Goal: Information Seeking & Learning: Learn about a topic

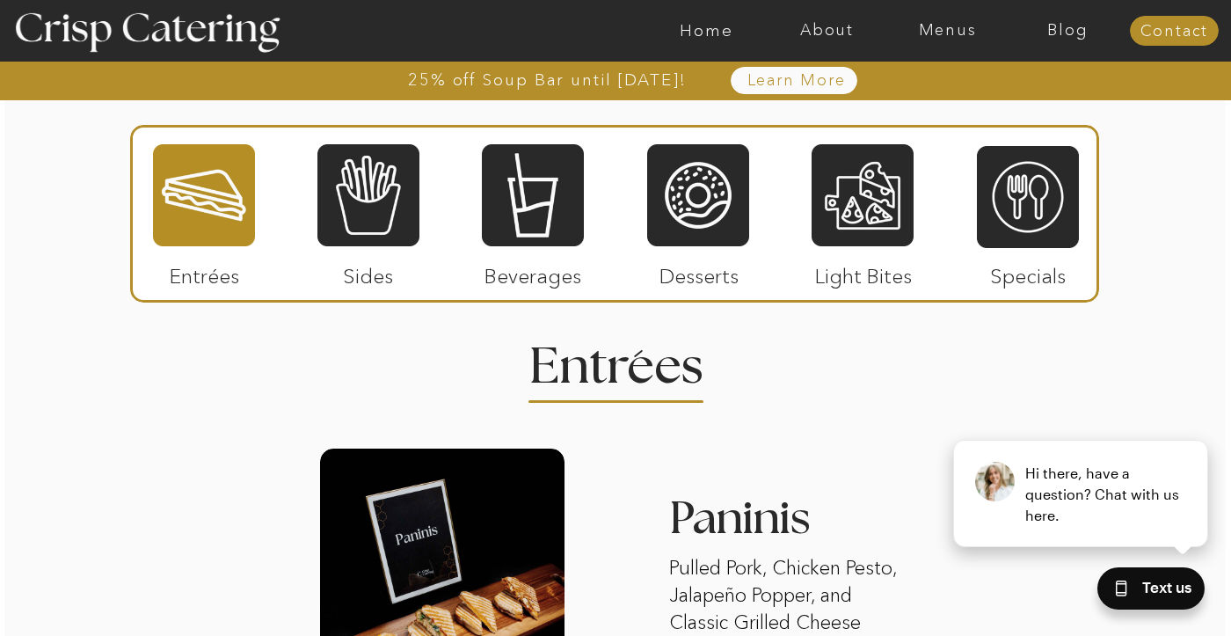
scroll to position [2103, 0]
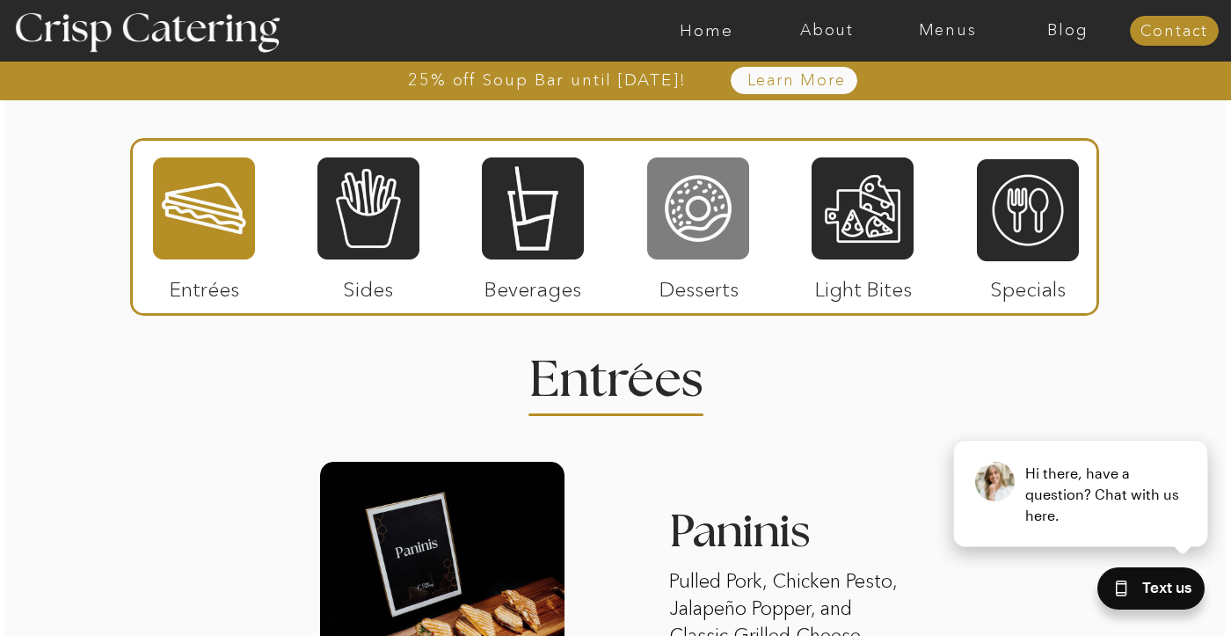
click at [703, 222] on div at bounding box center [698, 209] width 102 height 106
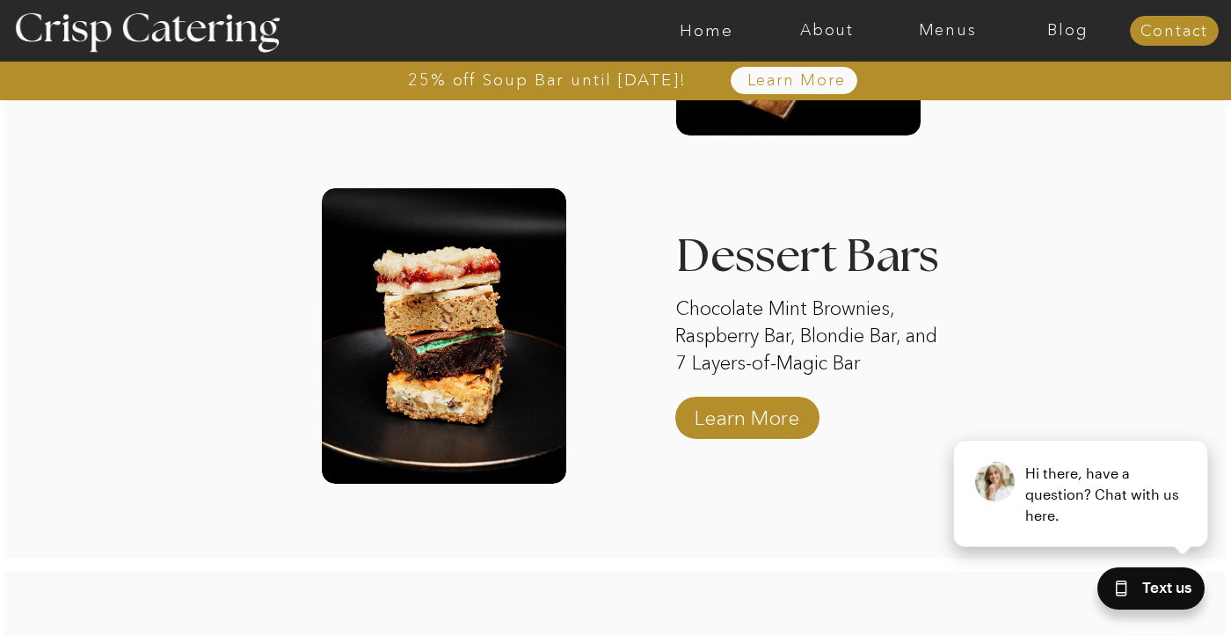
scroll to position [3084, 0]
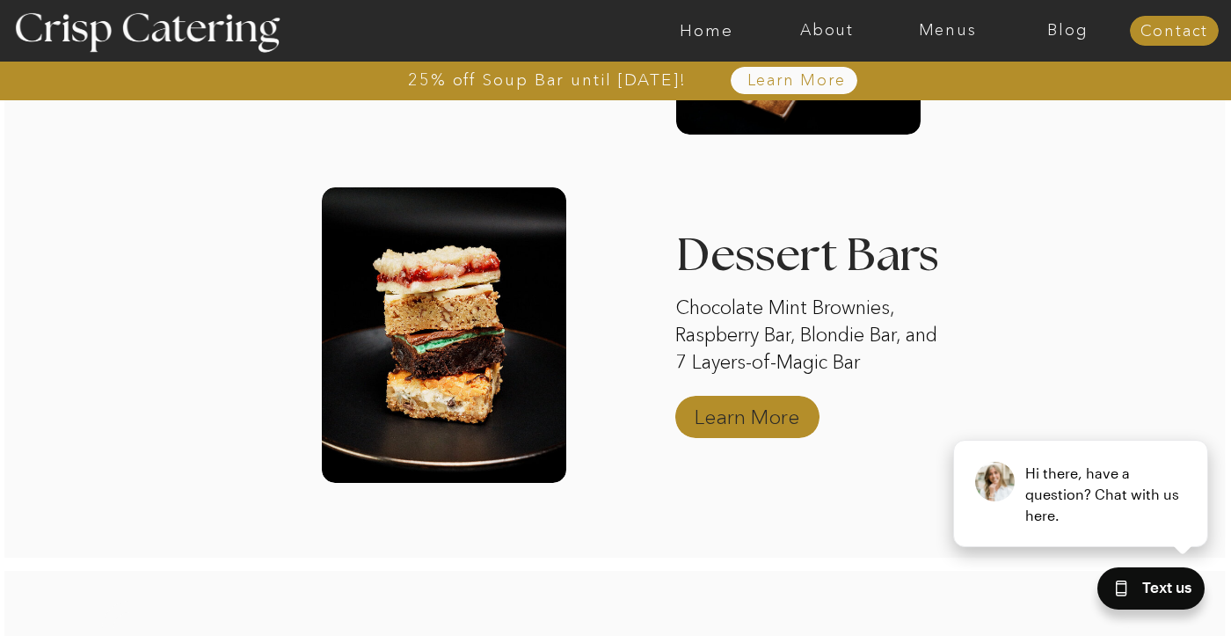
click at [763, 409] on p "Learn More" at bounding box center [746, 412] width 117 height 51
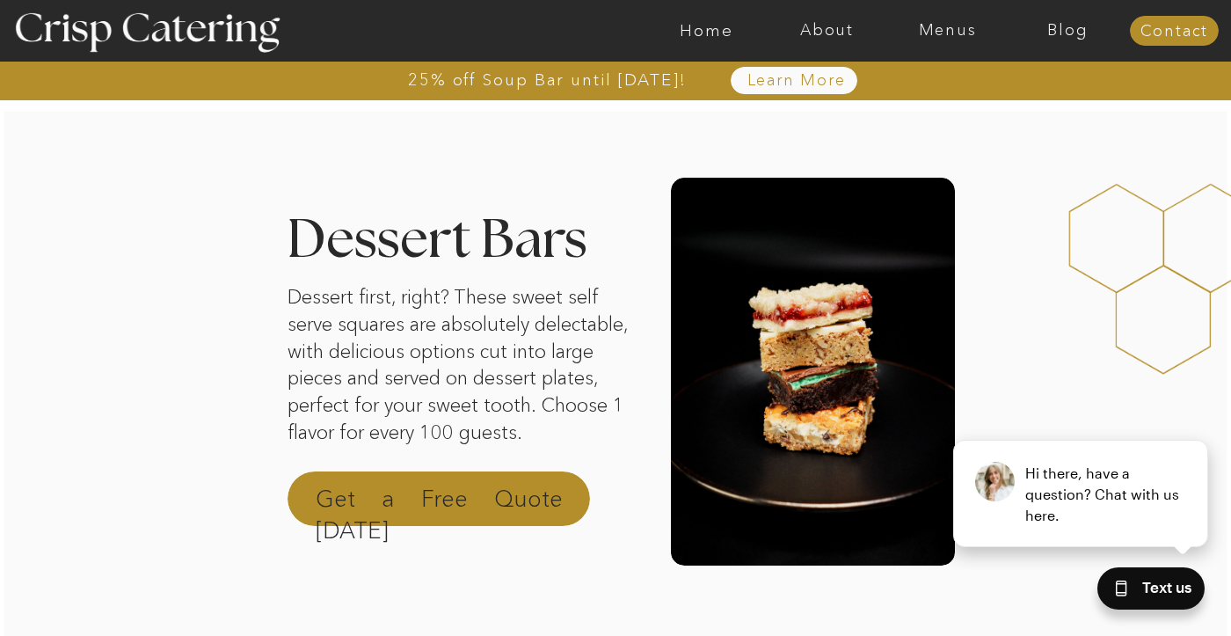
click at [449, 490] on p "Get a Free Quote Today" at bounding box center [439, 504] width 247 height 42
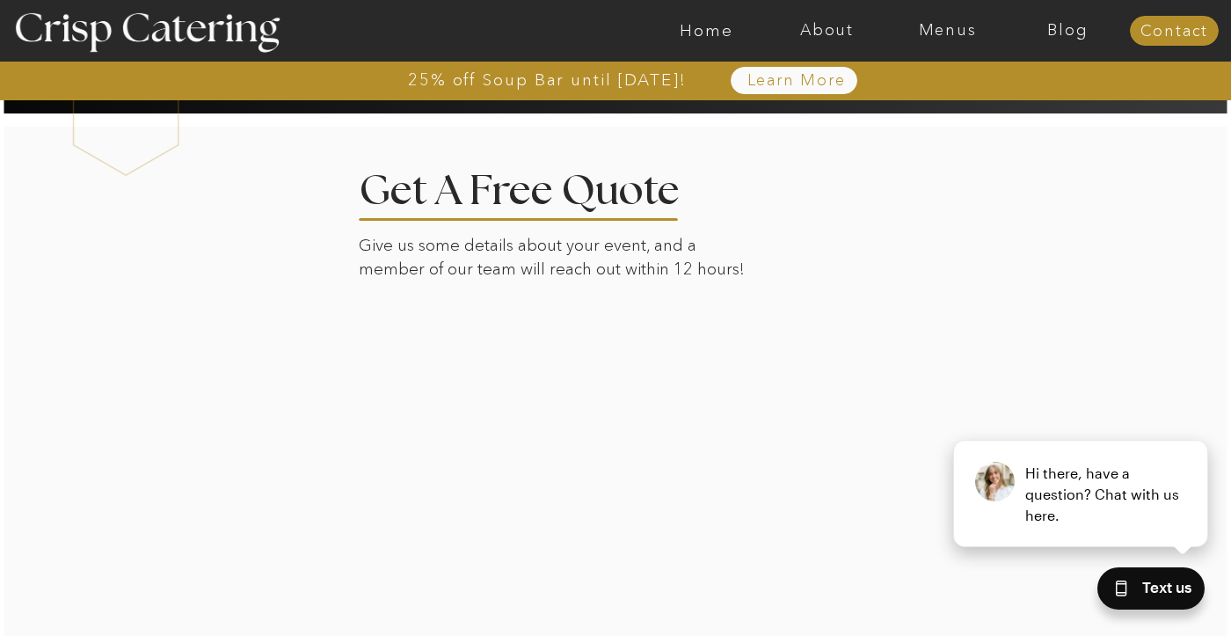
scroll to position [2457, 0]
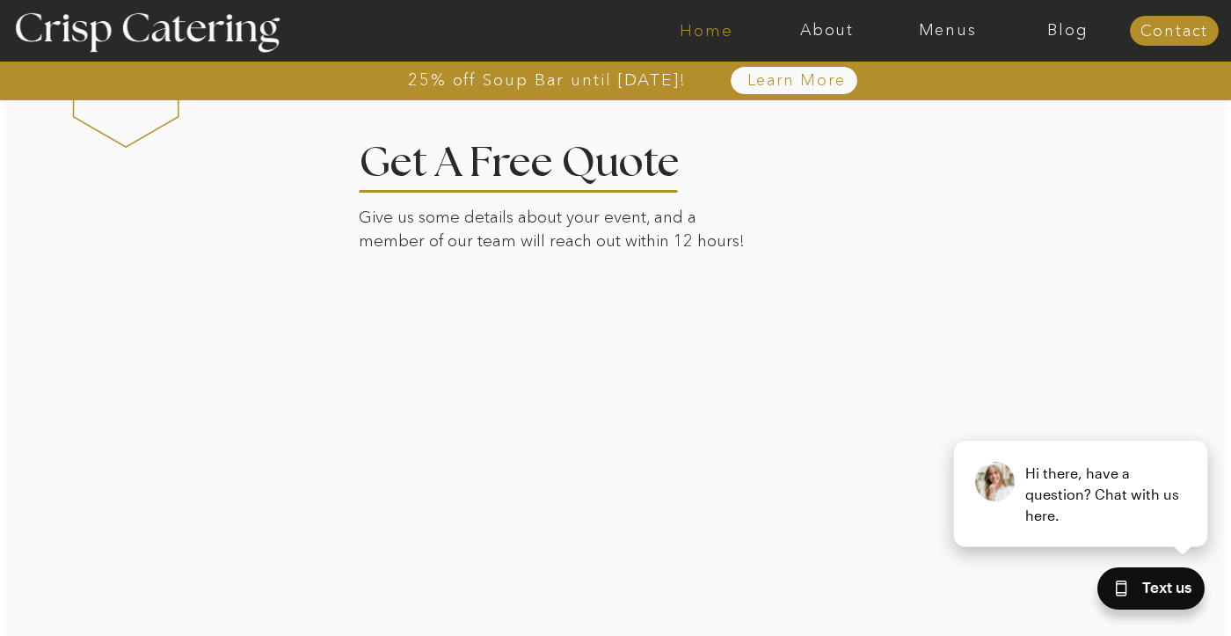
click at [719, 30] on nav "Home" at bounding box center [706, 31] width 120 height 18
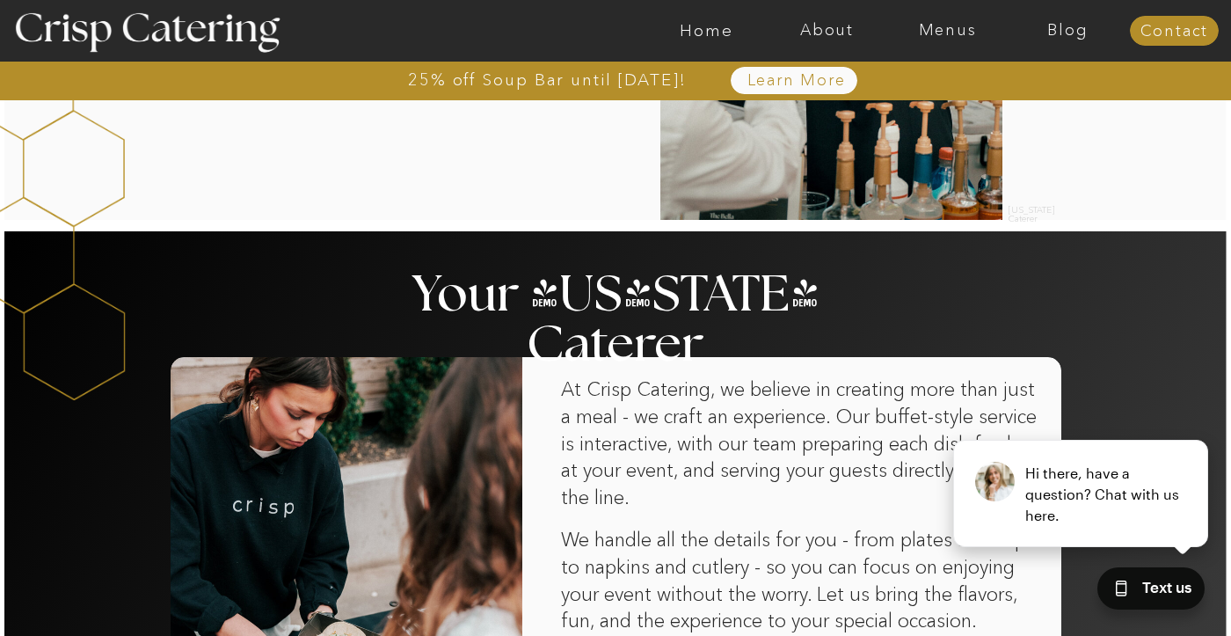
scroll to position [821, 0]
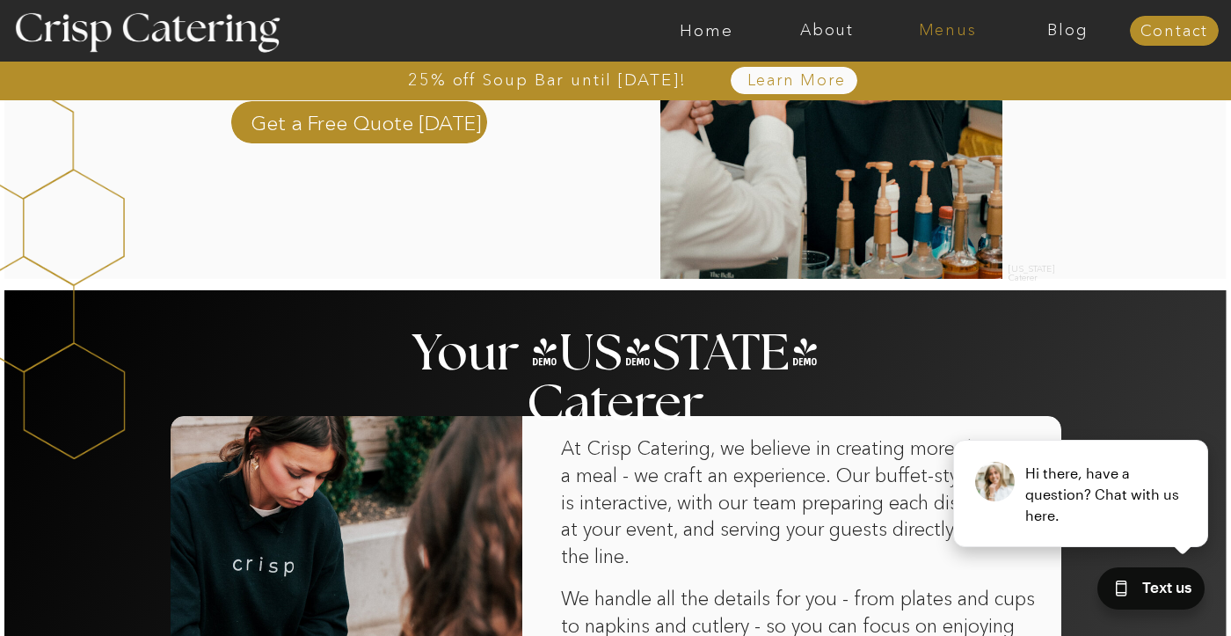
click at [970, 30] on nav "Menus" at bounding box center [947, 31] width 120 height 18
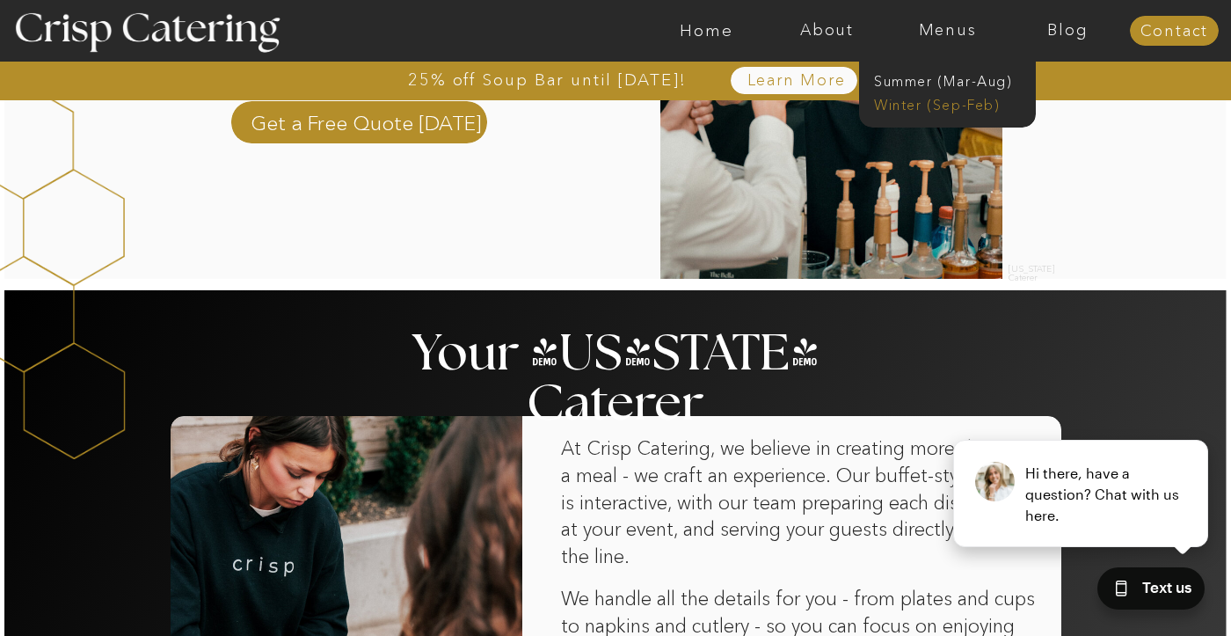
click at [915, 106] on nav "Winter (Sep-Feb)" at bounding box center [946, 103] width 144 height 17
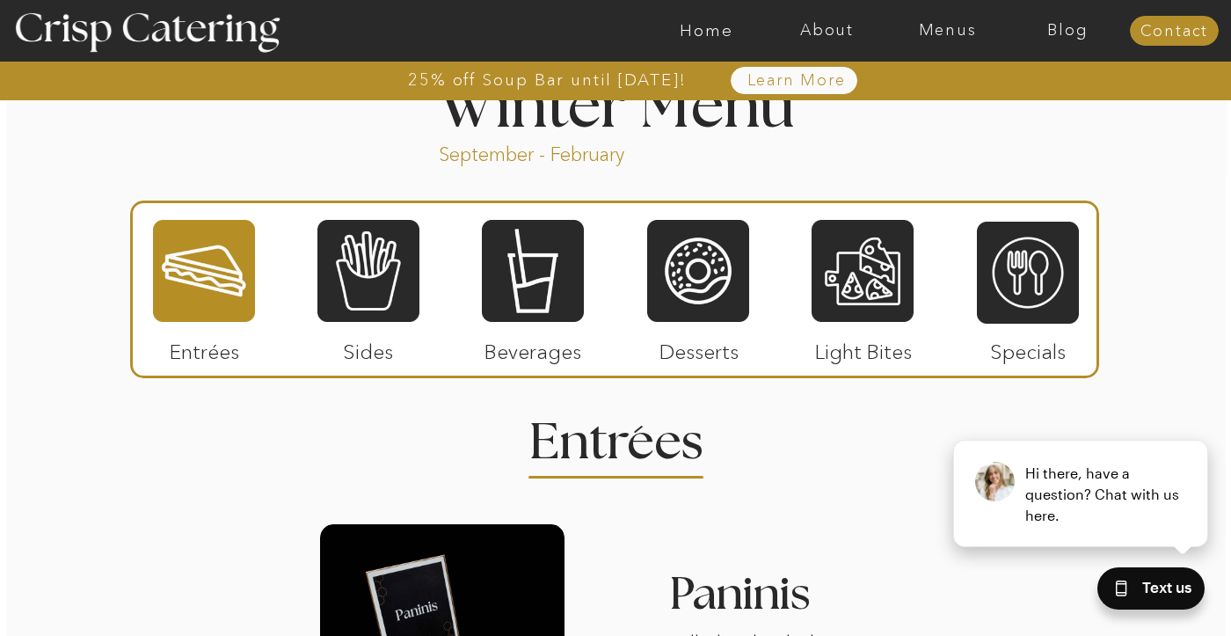
scroll to position [1970, 0]
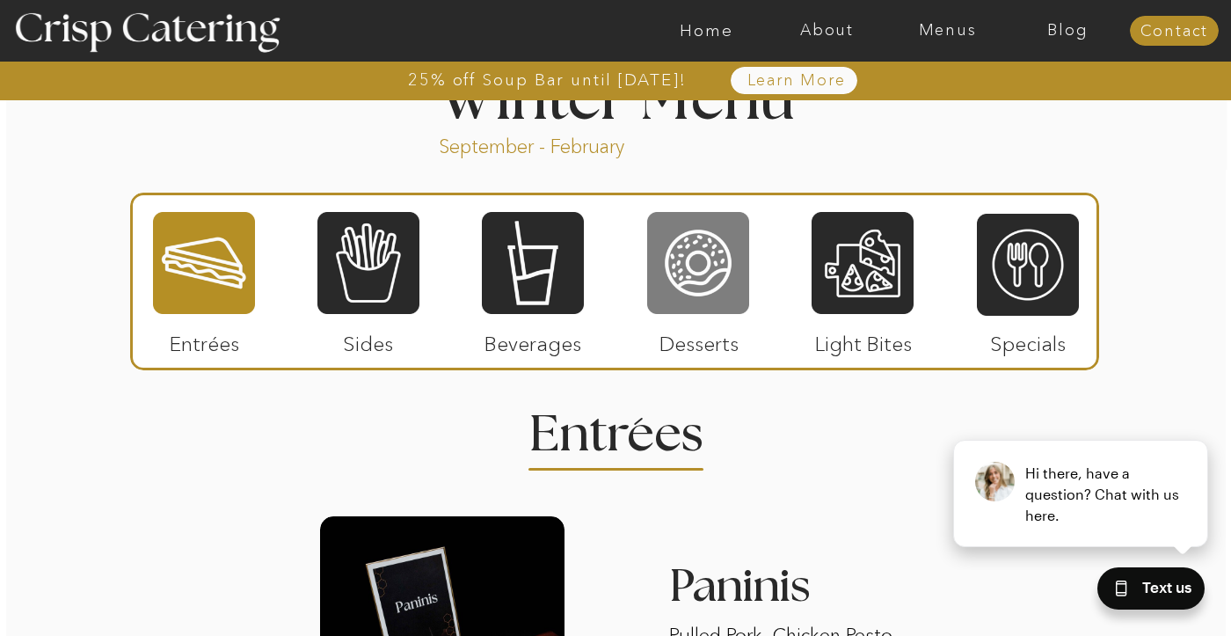
click at [706, 275] on div at bounding box center [698, 263] width 102 height 106
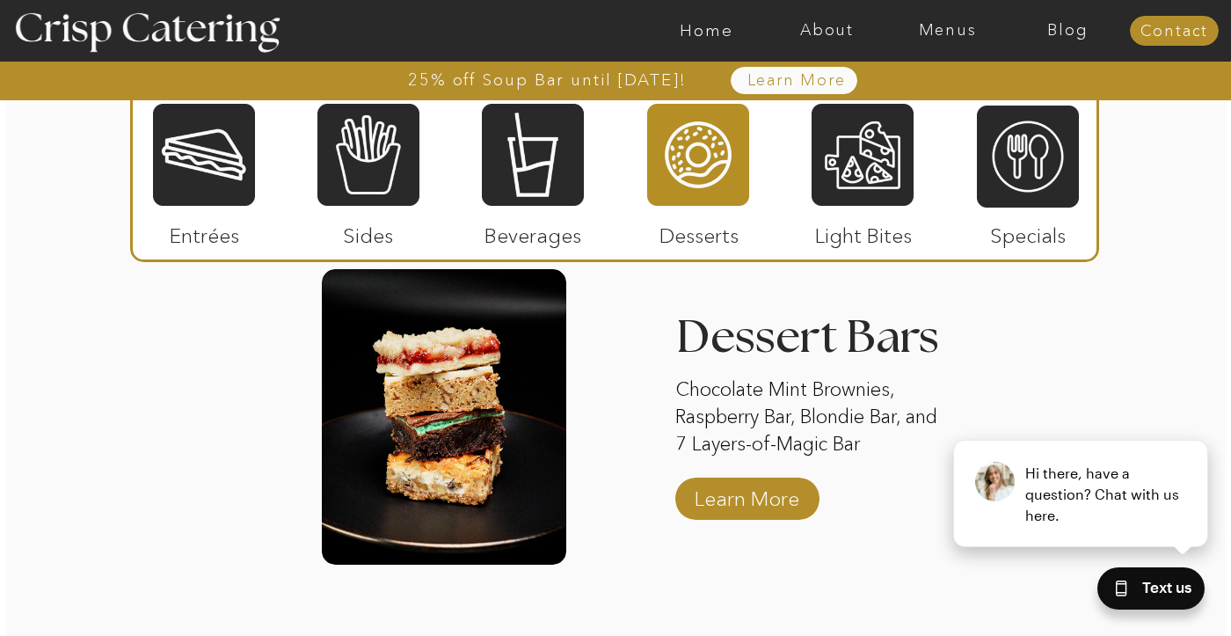
scroll to position [2922, 0]
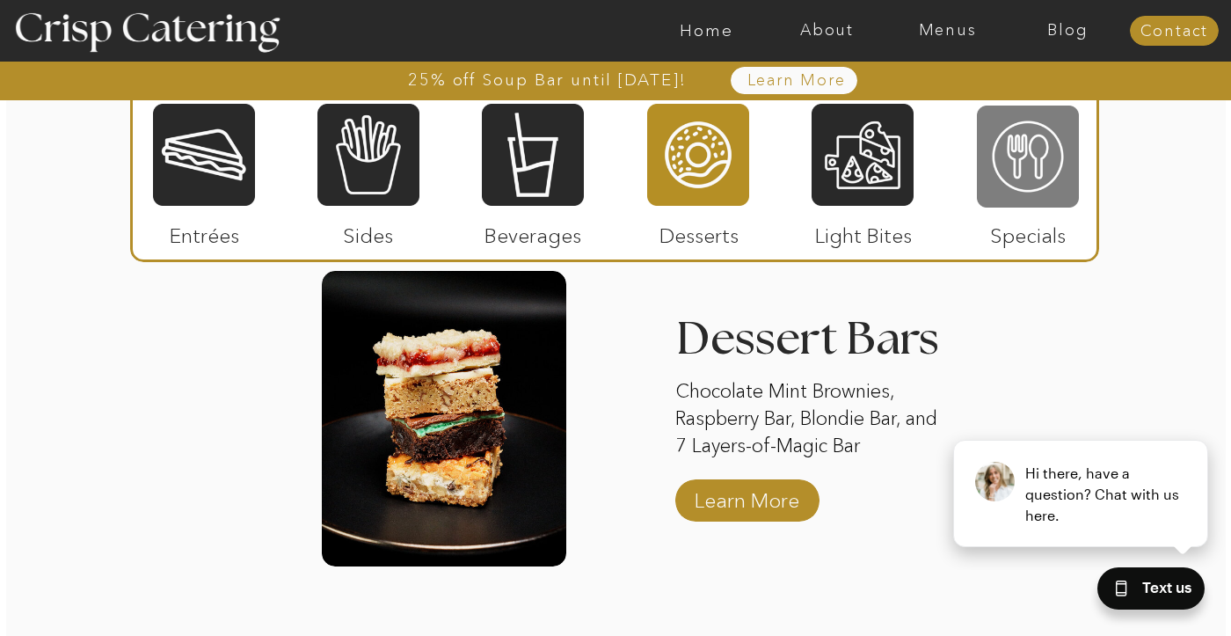
click at [1030, 178] on div at bounding box center [1028, 157] width 102 height 106
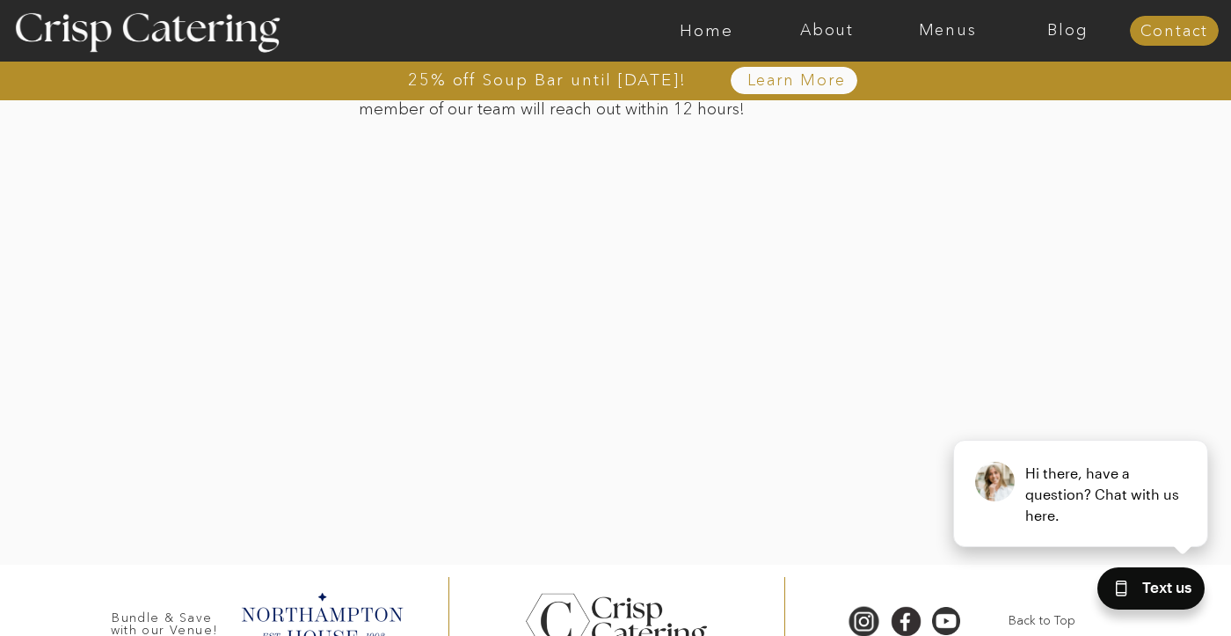
scroll to position [3485, 0]
